Goal: Task Accomplishment & Management: Use online tool/utility

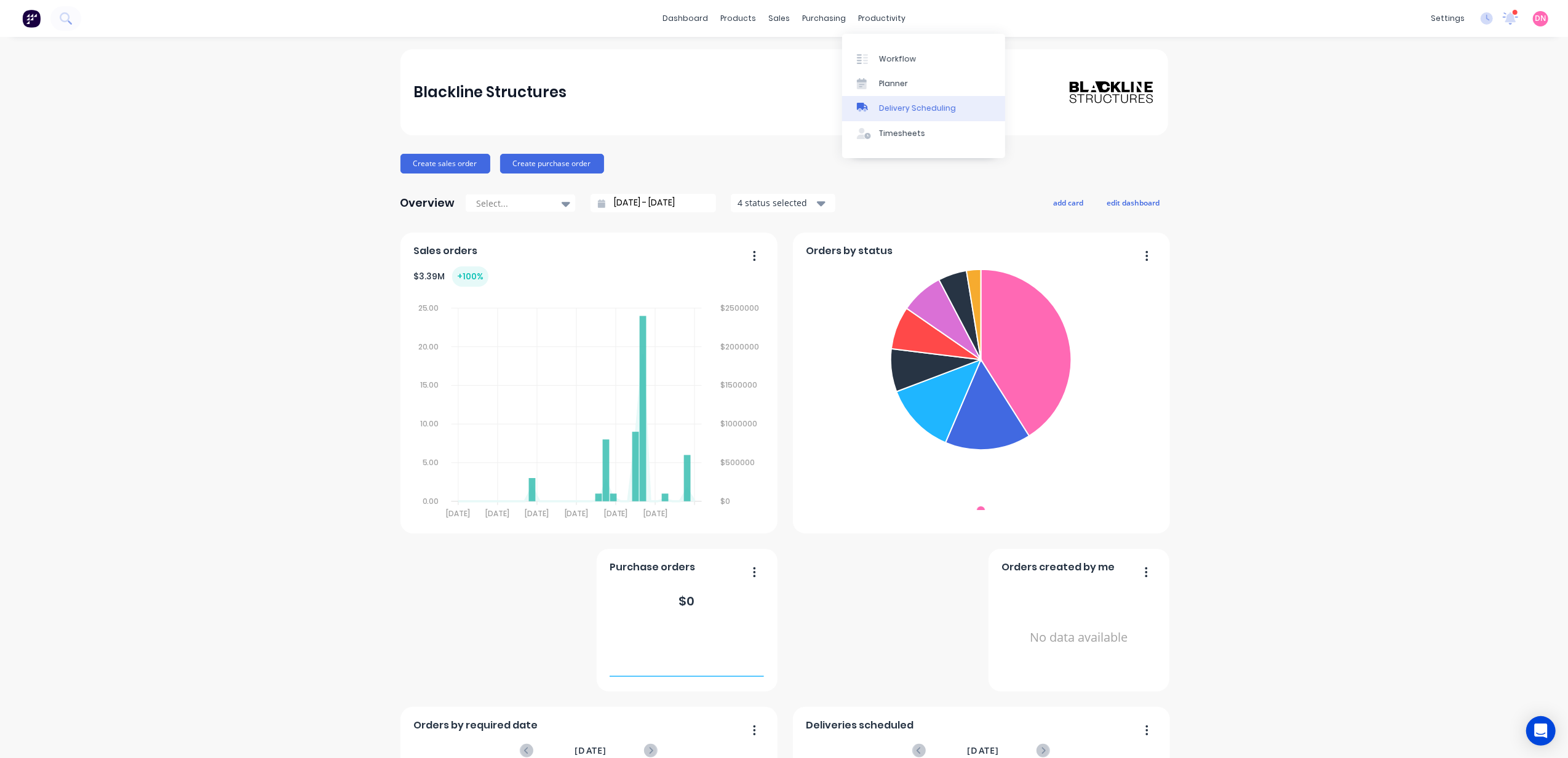
click at [877, 107] on link "Delivery Scheduling" at bounding box center [923, 108] width 163 height 24
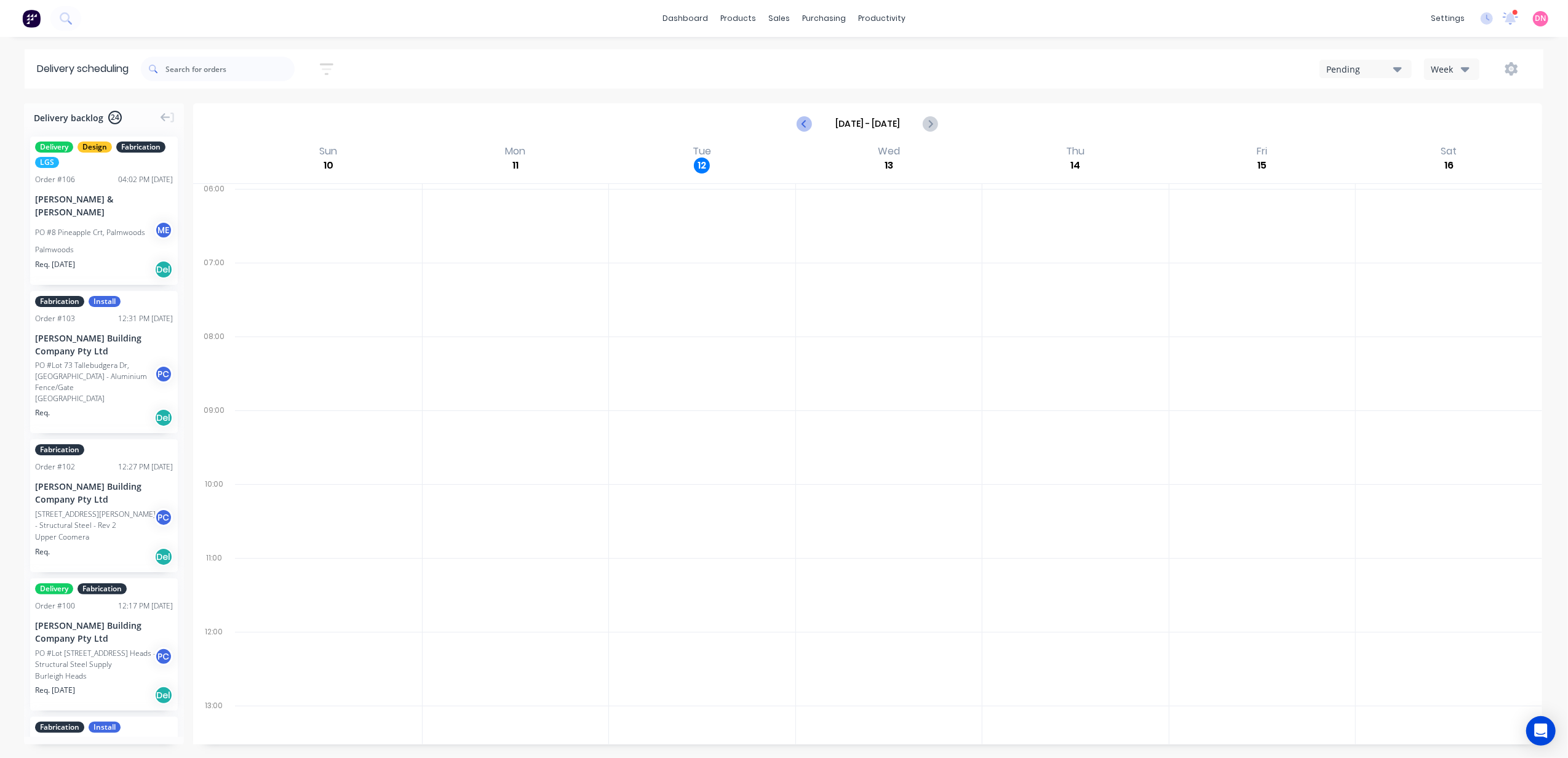
click at [801, 124] on icon "Previous page" at bounding box center [806, 123] width 14 height 14
click at [923, 126] on icon "Next page" at bounding box center [931, 123] width 14 height 14
click at [1382, 65] on div "Pending" at bounding box center [1360, 69] width 67 height 13
click at [1383, 124] on div "Booked" at bounding box center [1382, 124] width 122 height 24
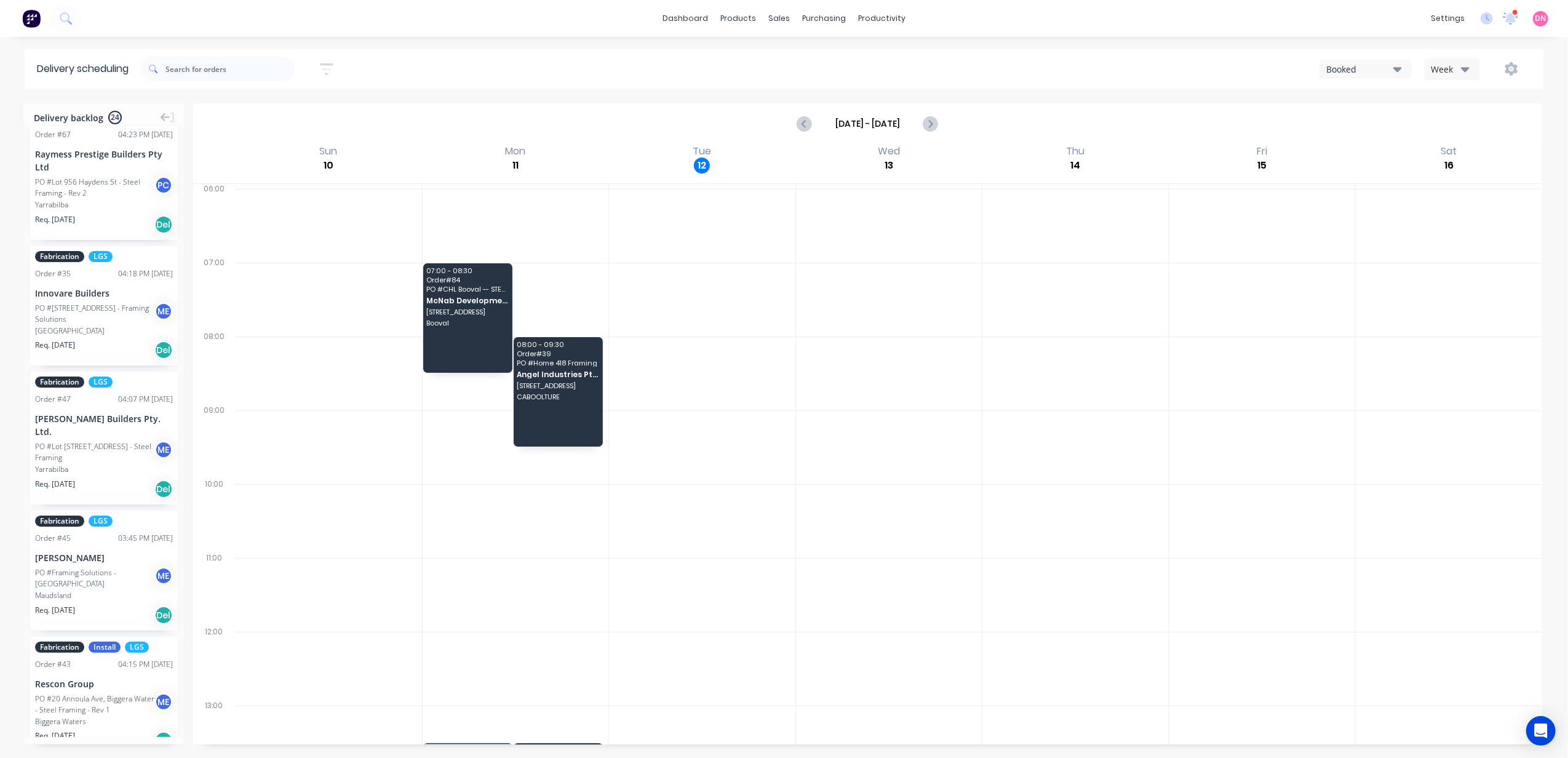
scroll to position [2645, 0]
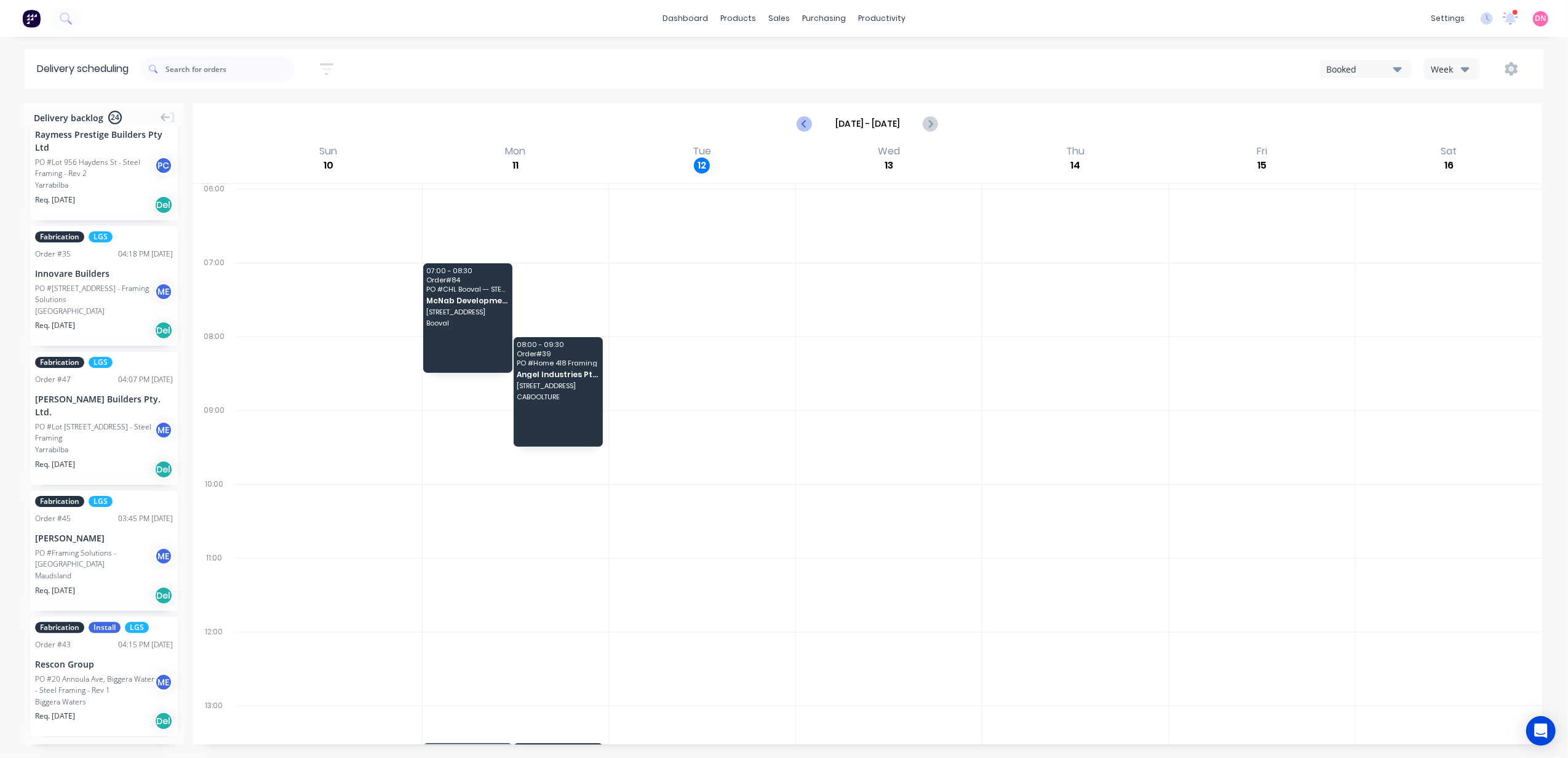
click at [812, 126] on icon "Previous page" at bounding box center [806, 123] width 14 height 14
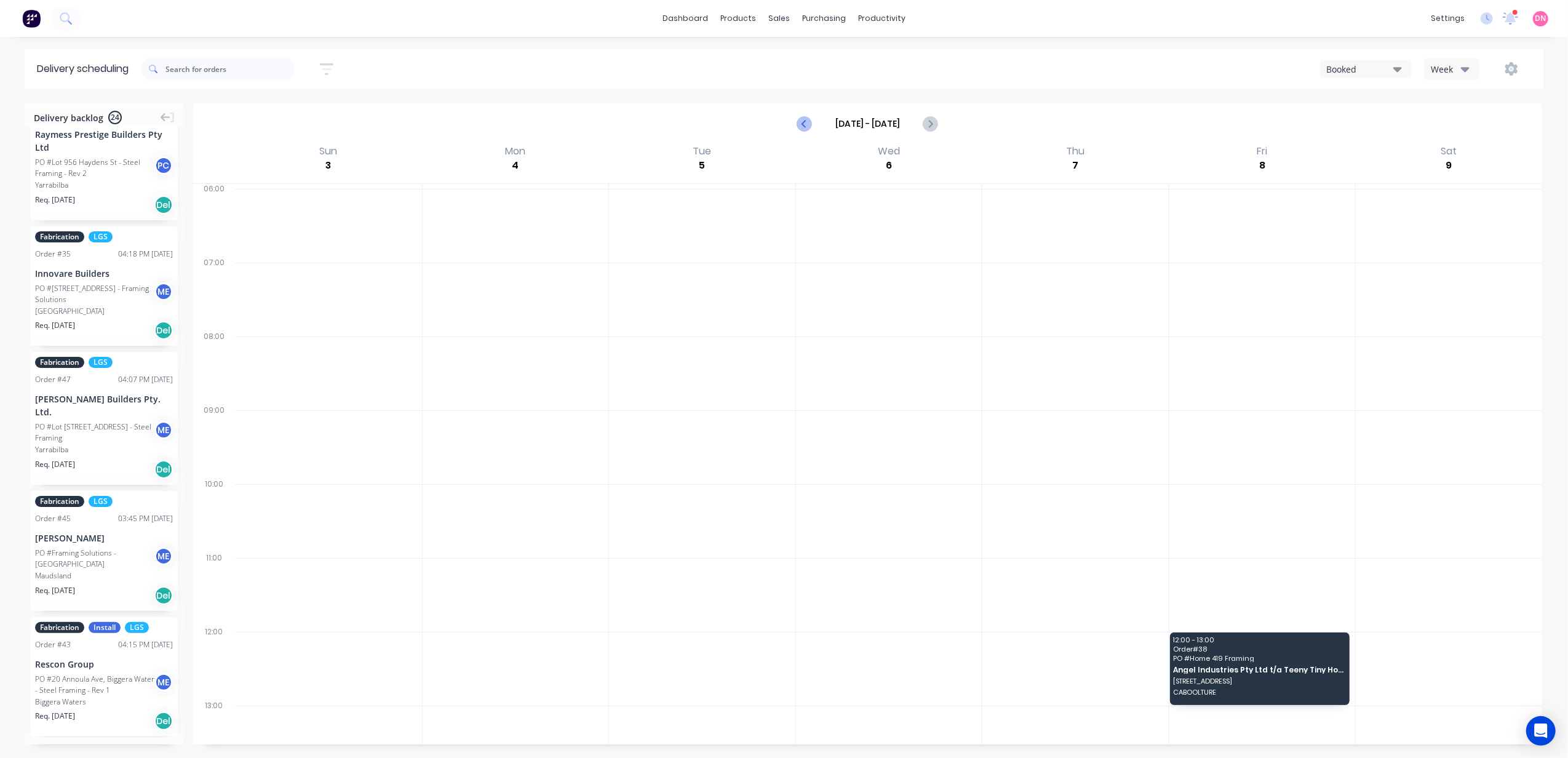
click at [809, 127] on icon "Previous page" at bounding box center [806, 123] width 14 height 14
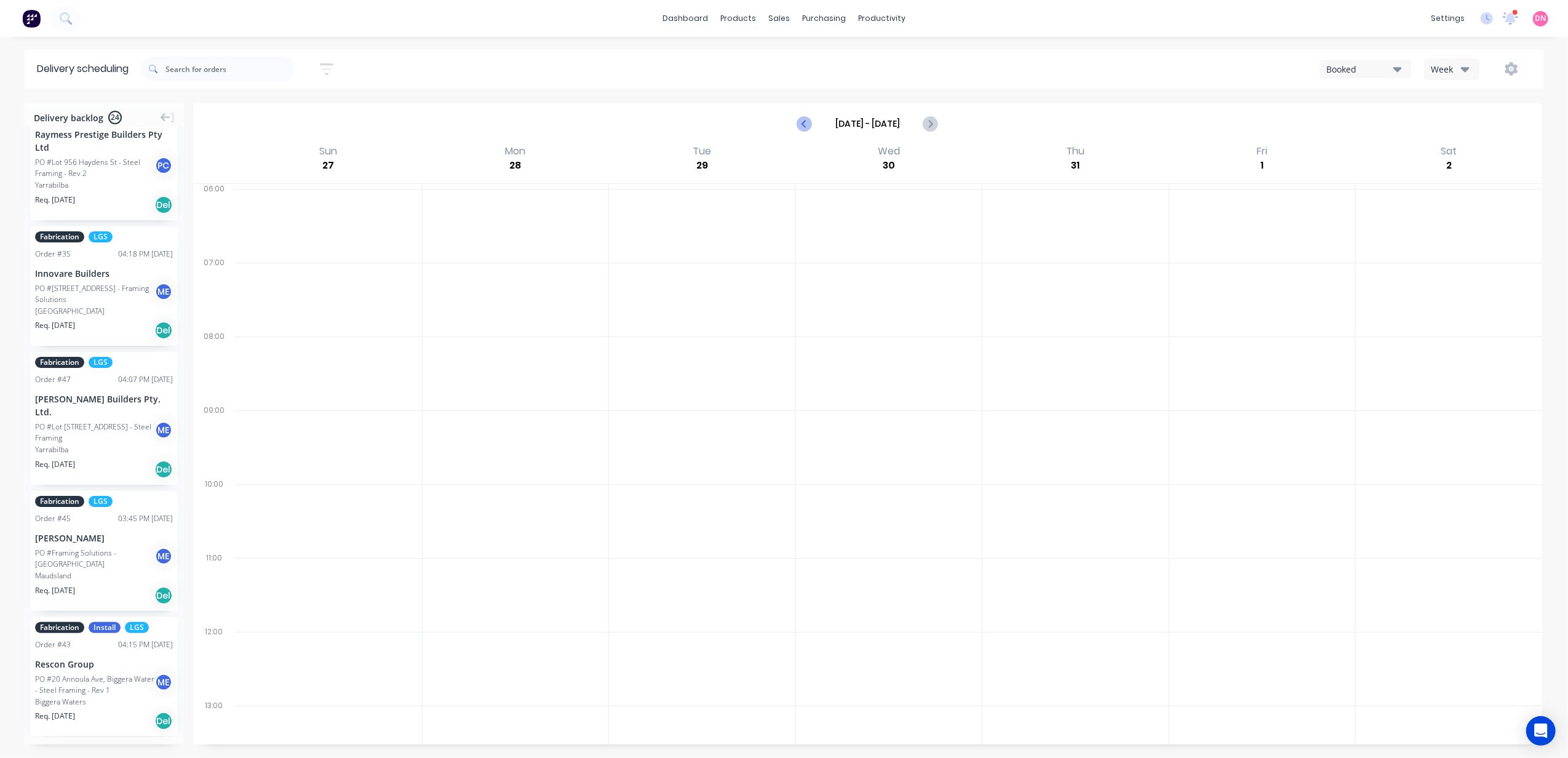
click at [808, 128] on icon "Previous page" at bounding box center [806, 123] width 14 height 14
click at [808, 128] on icon "Previous page" at bounding box center [806, 123] width 14 height 14
click at [922, 130] on button "Next page" at bounding box center [930, 123] width 24 height 24
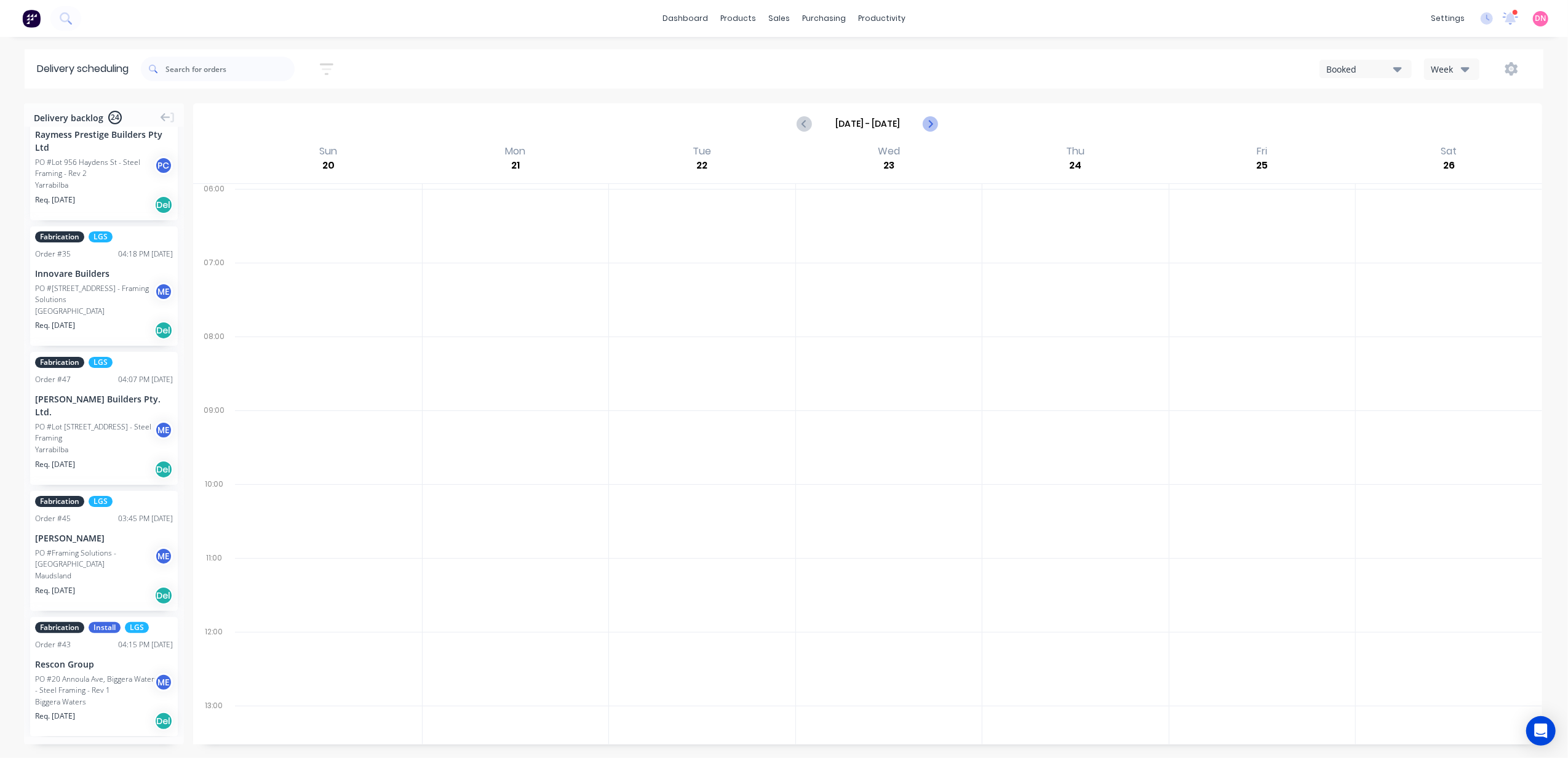
click at [922, 130] on button "Next page" at bounding box center [930, 123] width 24 height 24
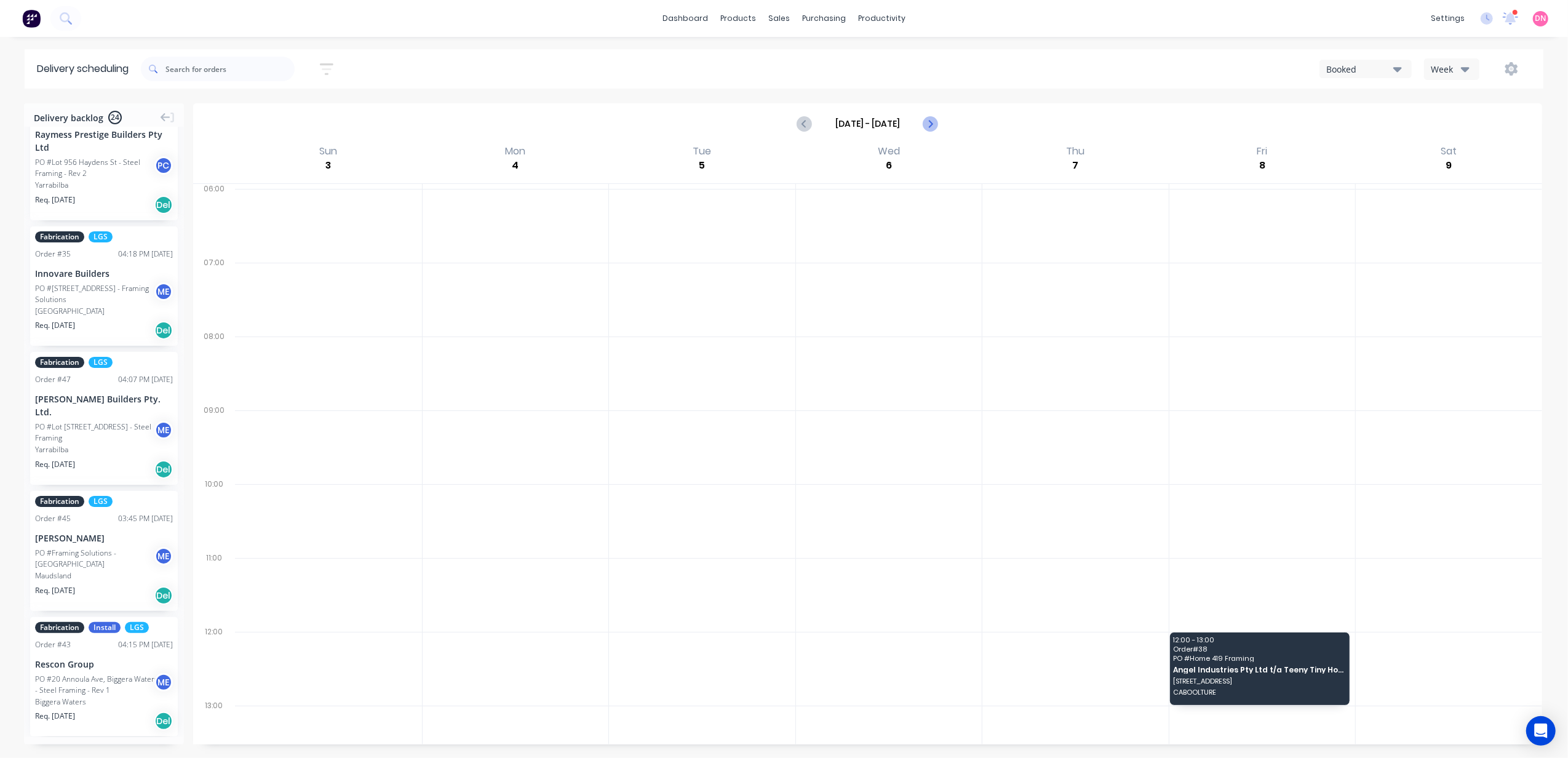
click at [921, 130] on button "Next page" at bounding box center [930, 123] width 24 height 24
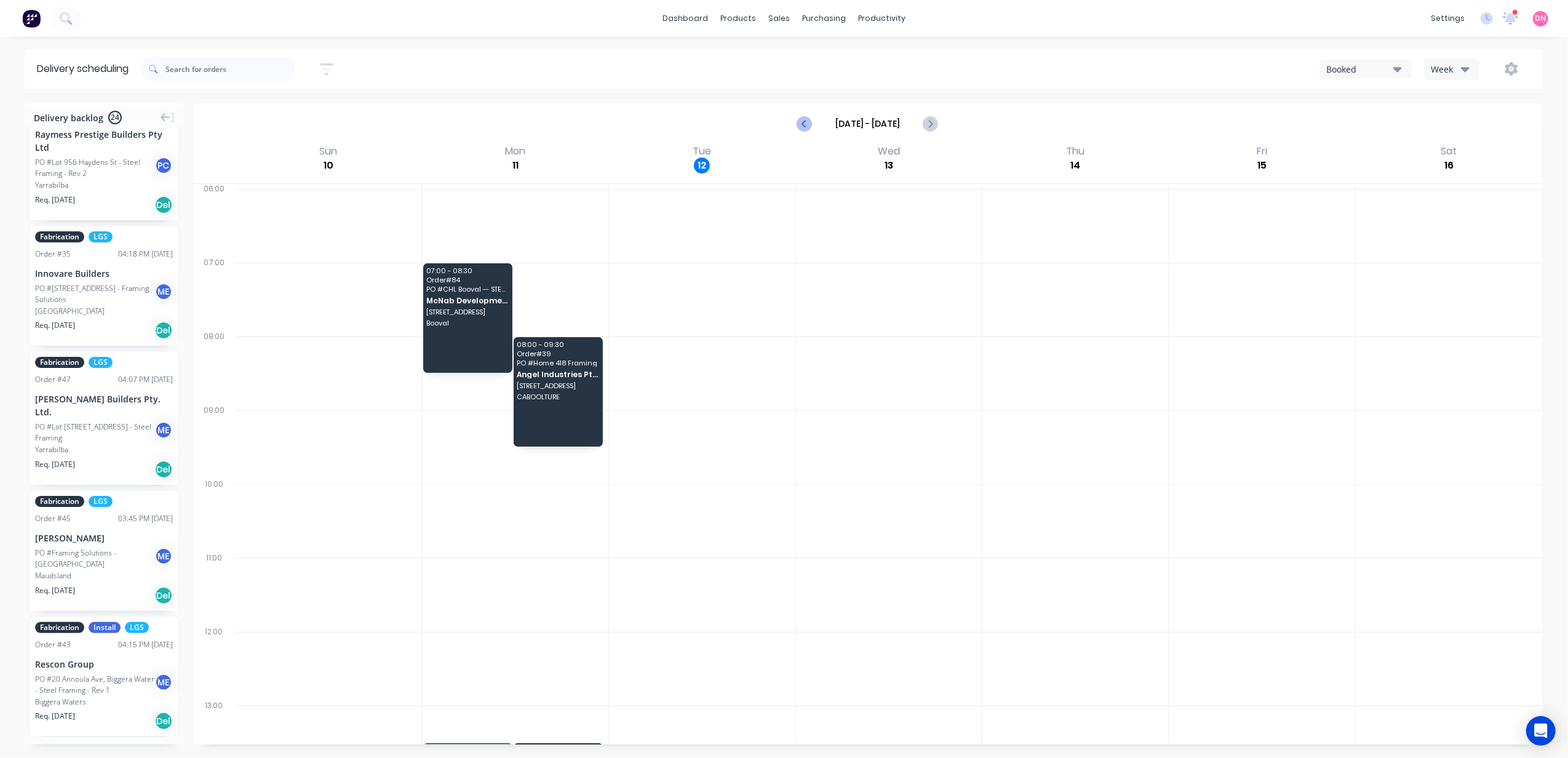
click at [809, 126] on icon "Previous page" at bounding box center [806, 123] width 14 height 14
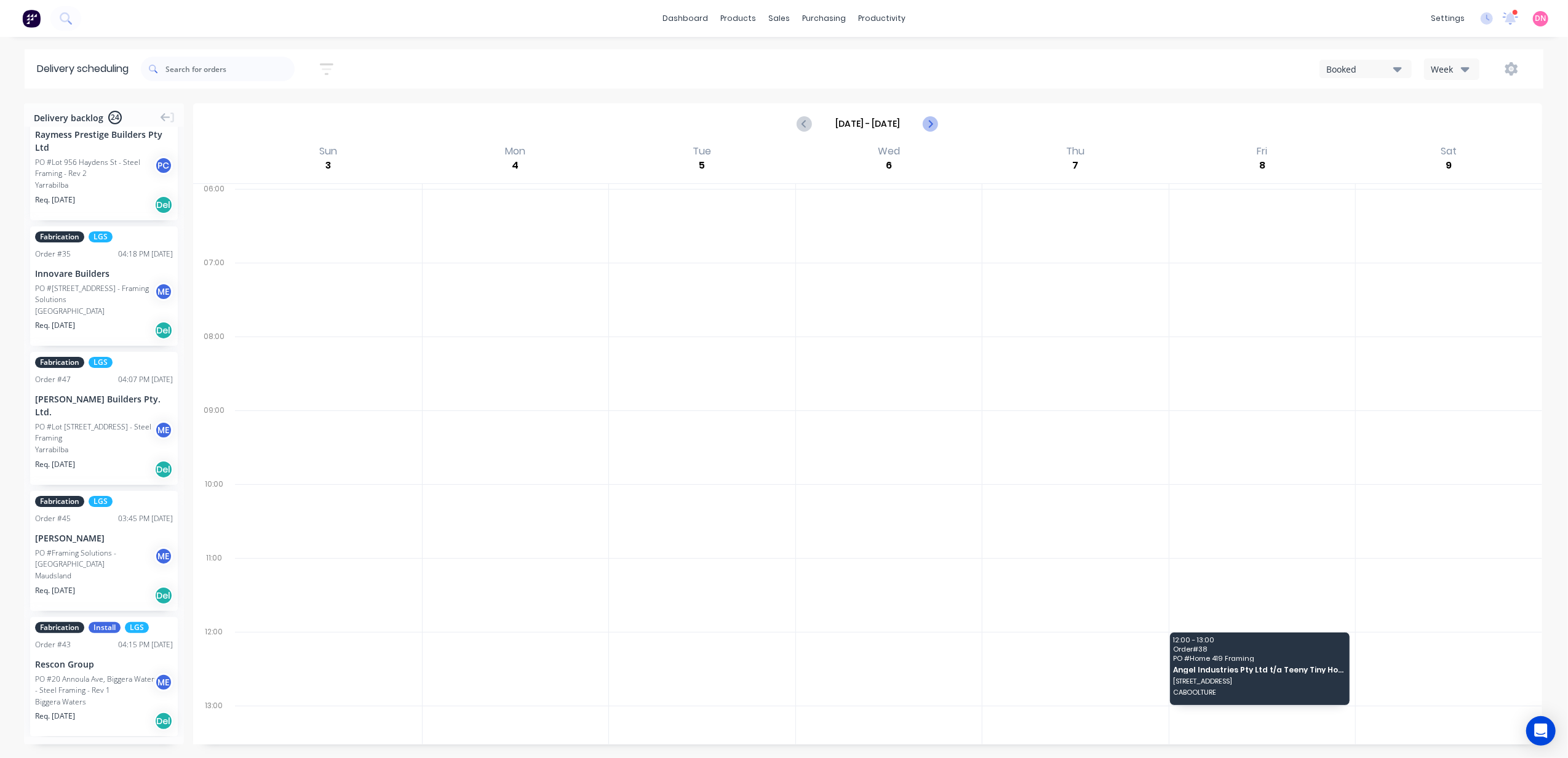
click at [932, 129] on icon "Next page" at bounding box center [931, 123] width 14 height 14
type input "[DATE] - [DATE]"
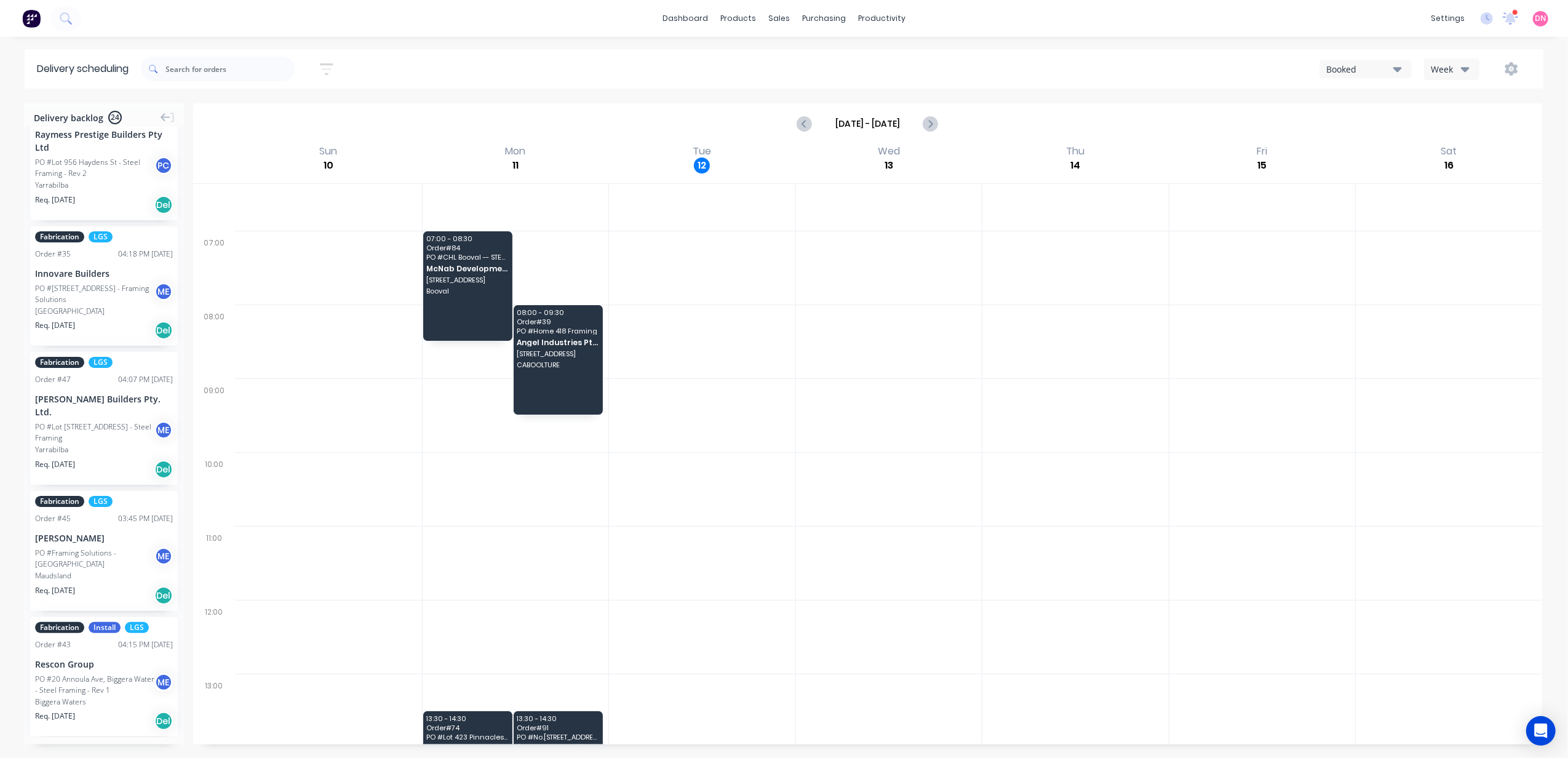
scroll to position [77, 0]
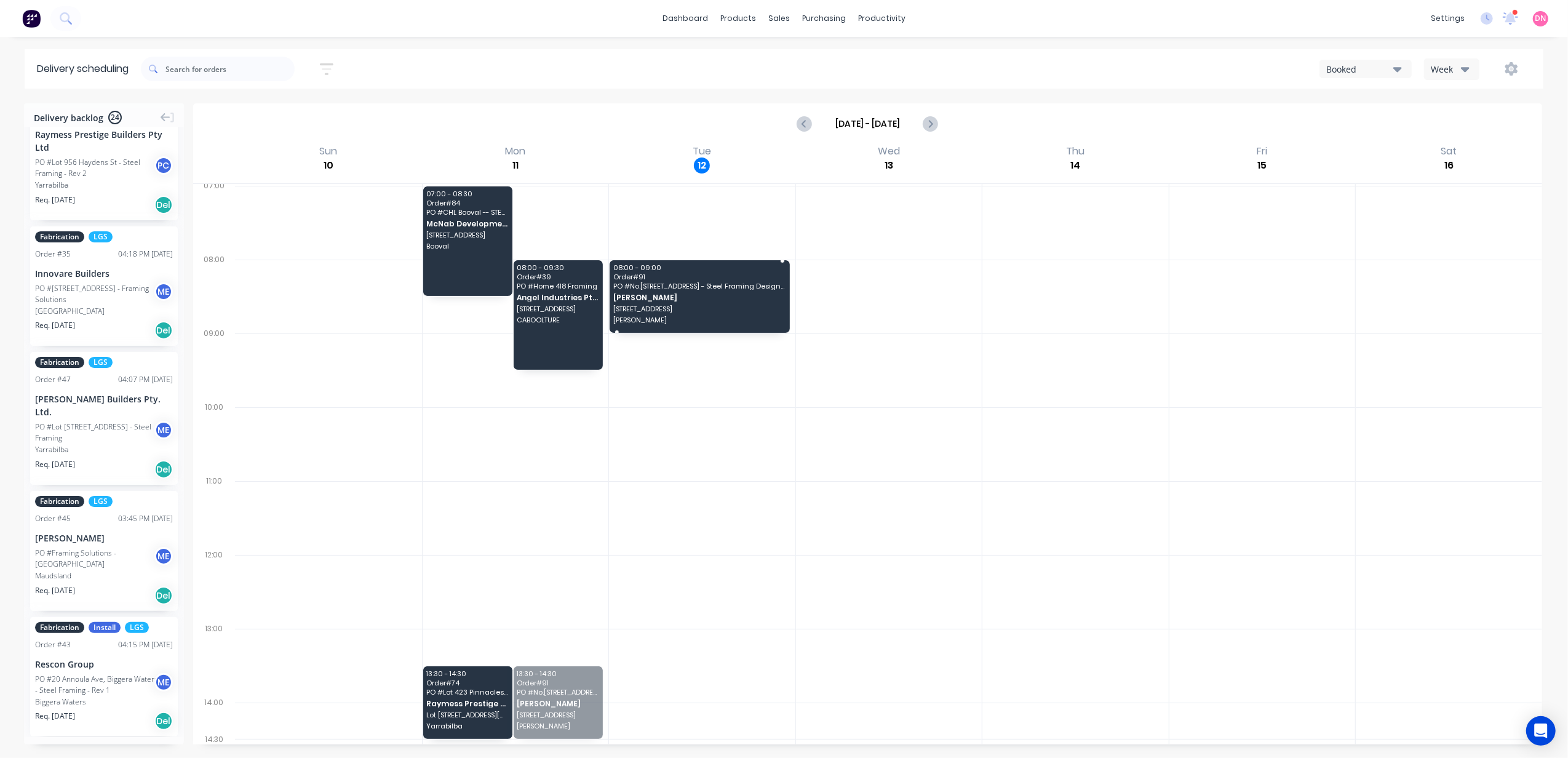
drag, startPoint x: 549, startPoint y: 709, endPoint x: 719, endPoint y: 305, distance: 438.3
drag, startPoint x: 477, startPoint y: 700, endPoint x: 756, endPoint y: 297, distance: 490.2
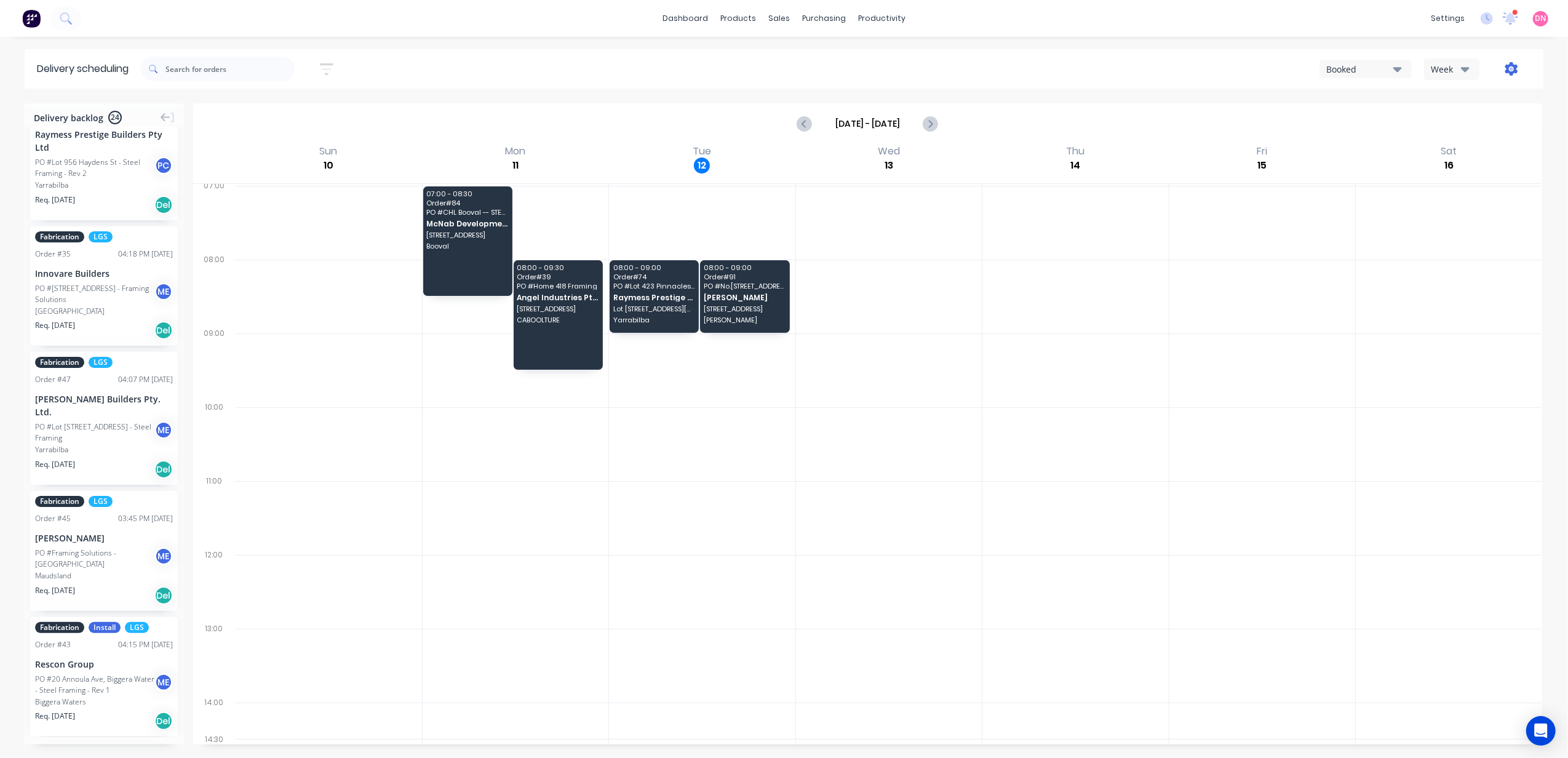
click at [1507, 72] on icon "button" at bounding box center [1512, 69] width 13 height 14
click at [1487, 97] on div "Run Sheet" at bounding box center [1473, 102] width 95 height 18
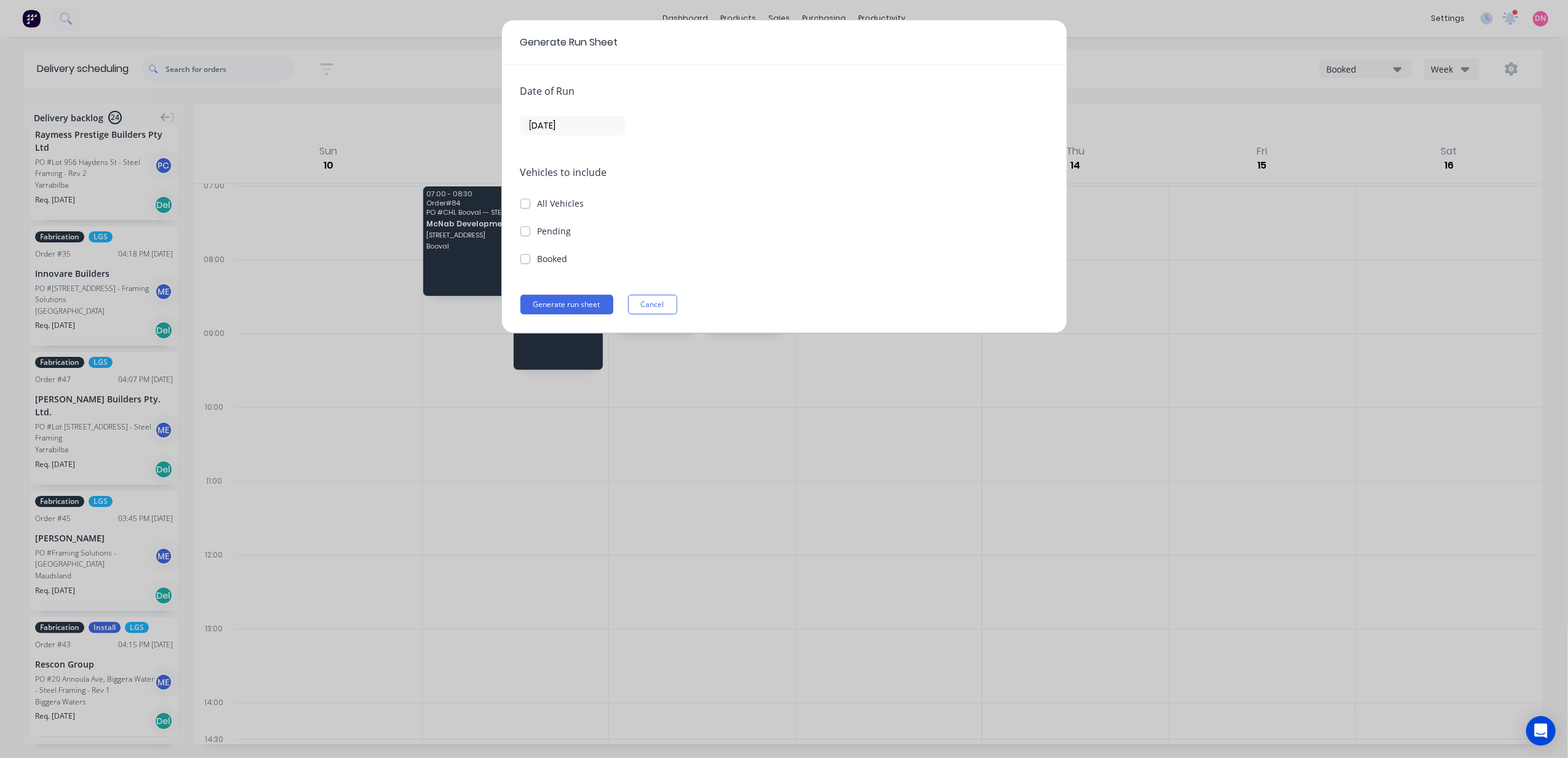
click at [544, 254] on div "Vehicles to include All Vehicles Pending Booked" at bounding box center [784, 215] width 528 height 101
click at [540, 260] on label "Booked" at bounding box center [552, 259] width 30 height 13
click at [531, 260] on input "Booked" at bounding box center [525, 258] width 10 height 12
checkbox input "true"
click at [559, 306] on button "Generate run sheet" at bounding box center [567, 305] width 93 height 20
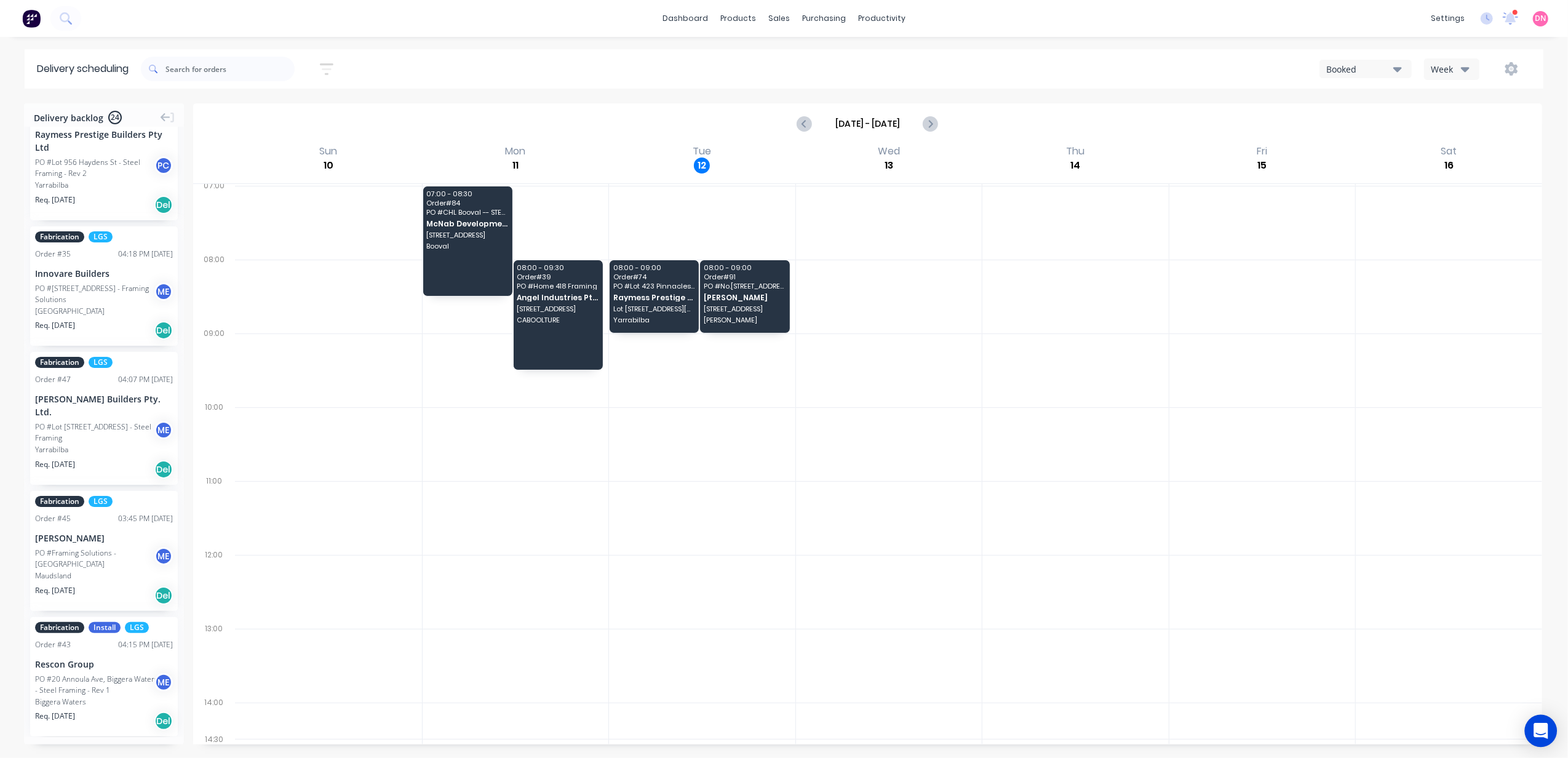
click at [1549, 730] on div "Open Intercom Messenger" at bounding box center [1542, 732] width 33 height 33
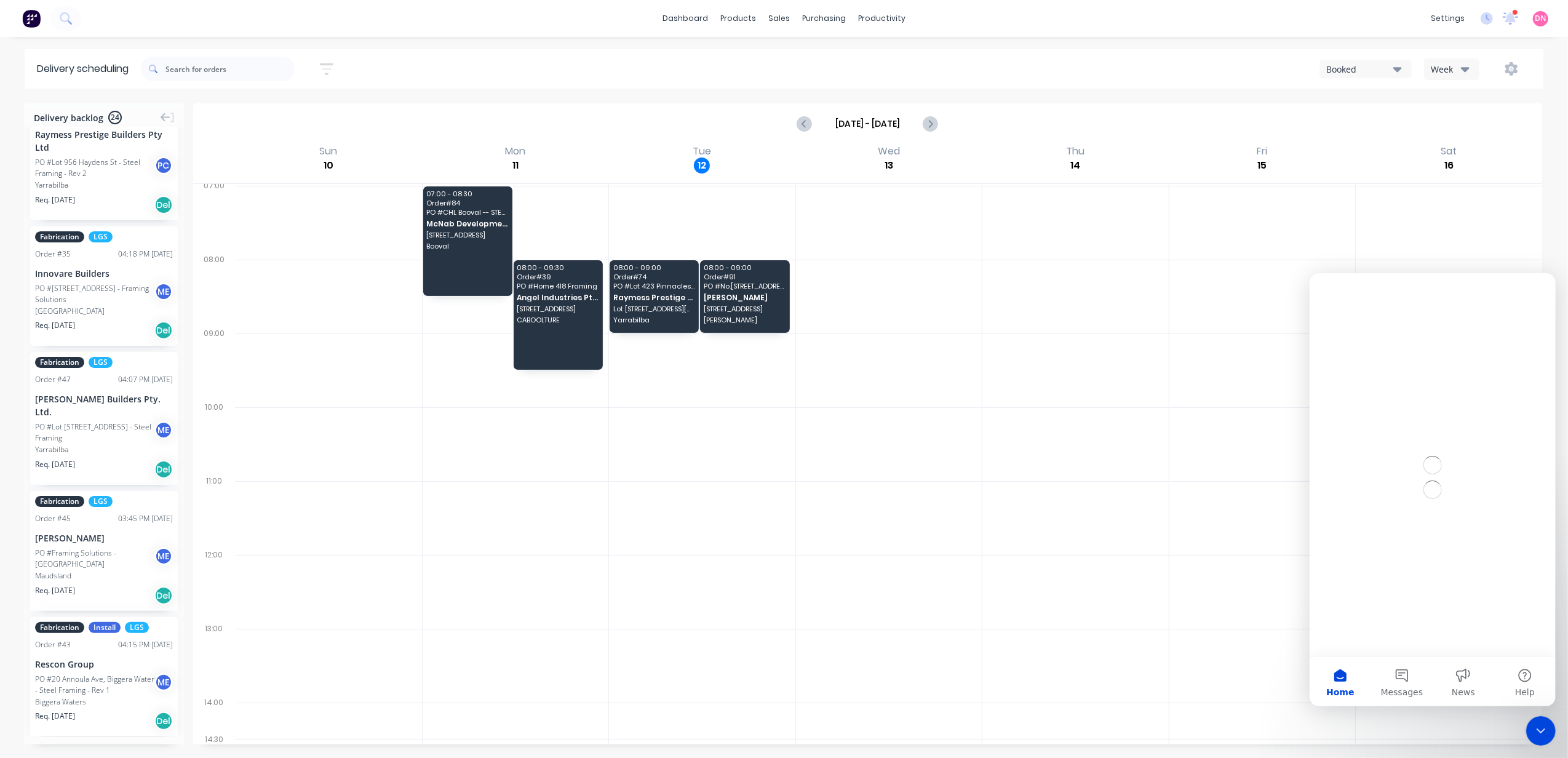
scroll to position [0, 0]
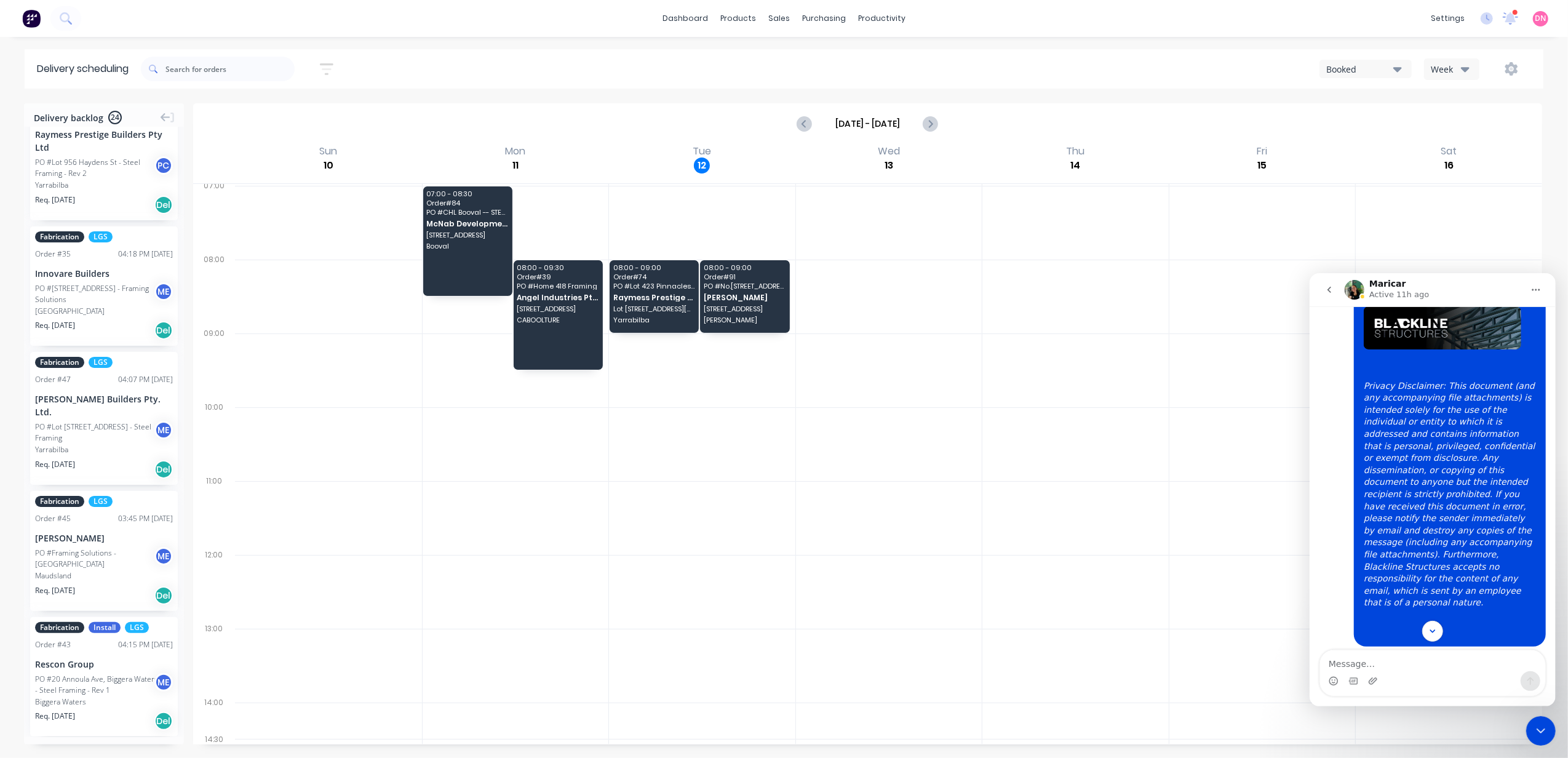
scroll to position [1274, 0]
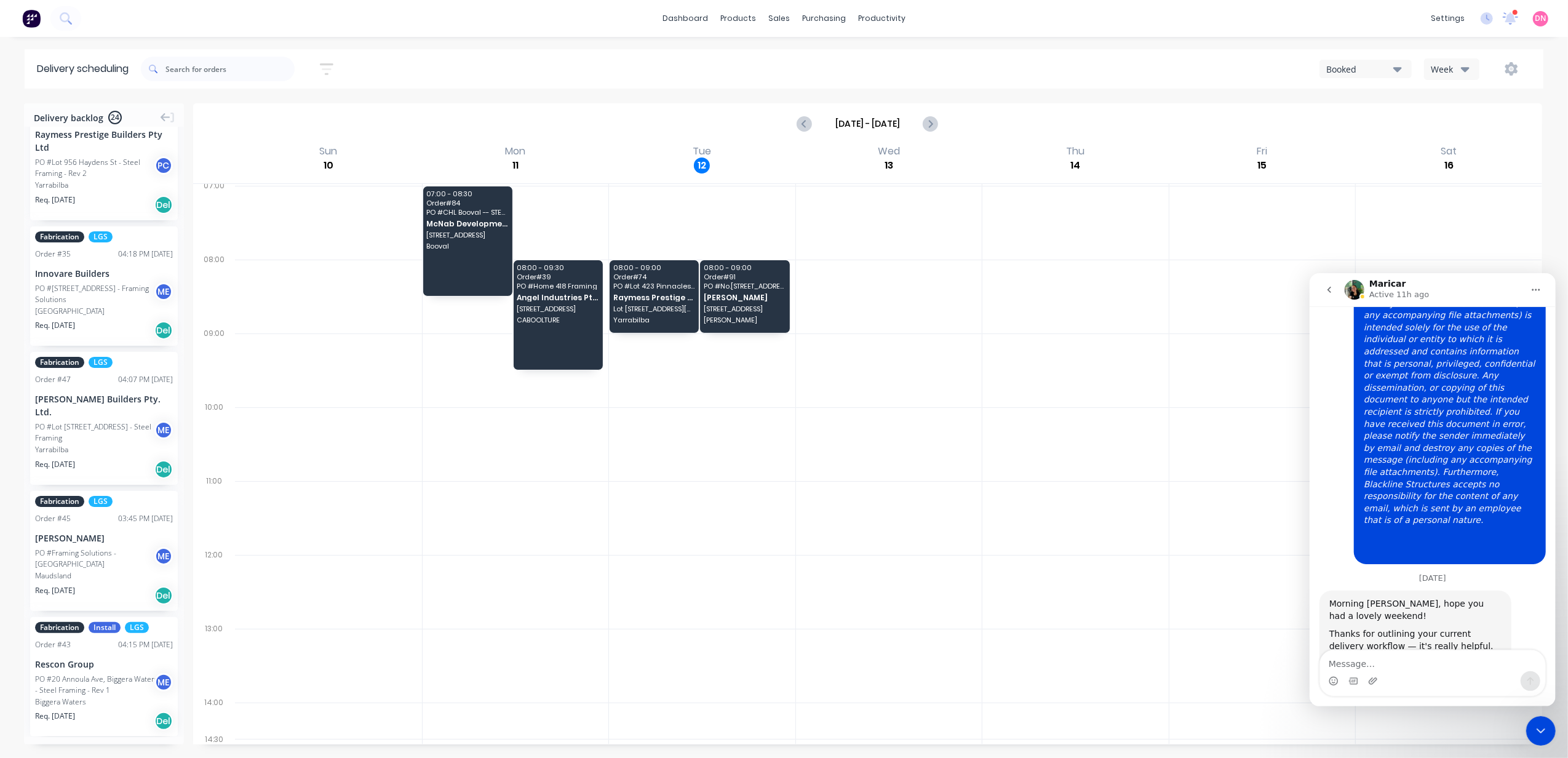
click at [1451, 660] on textarea "Message…" at bounding box center [1432, 660] width 225 height 21
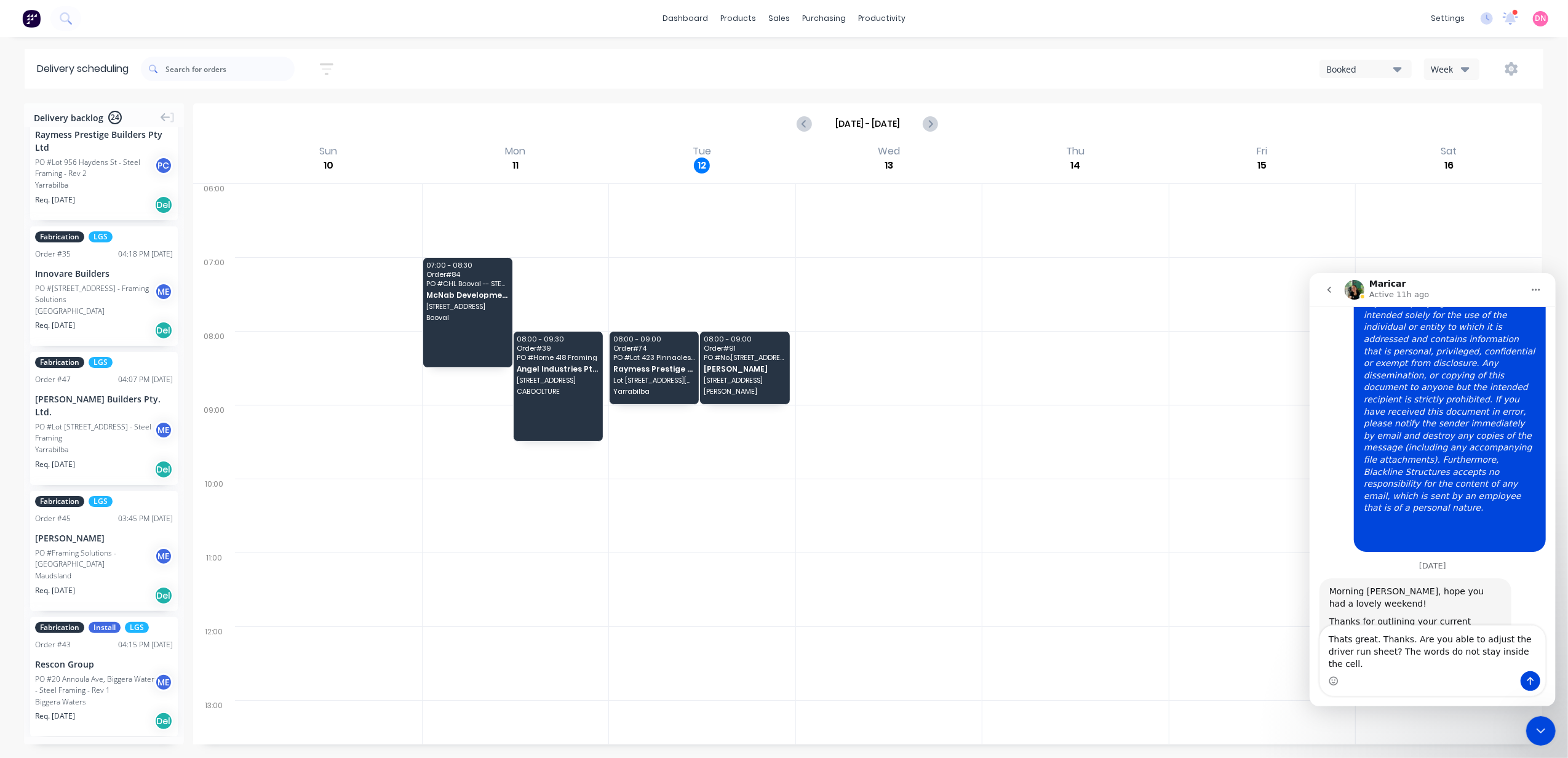
scroll to position [0, 0]
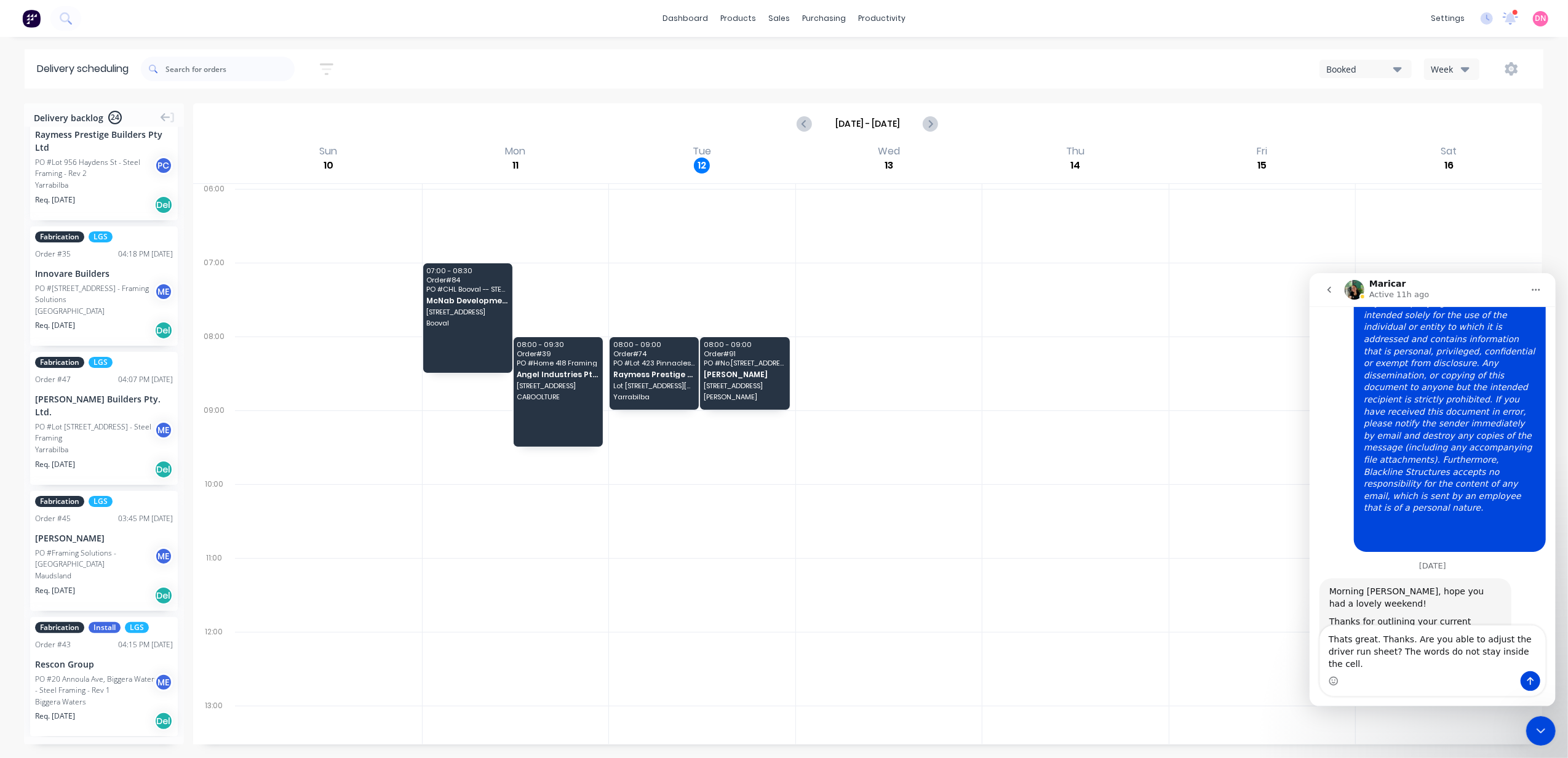
type textarea "Thats great. Thanks. Are you able to adjust the driver run sheet? The words do …"
